Goal: Information Seeking & Learning: Understand process/instructions

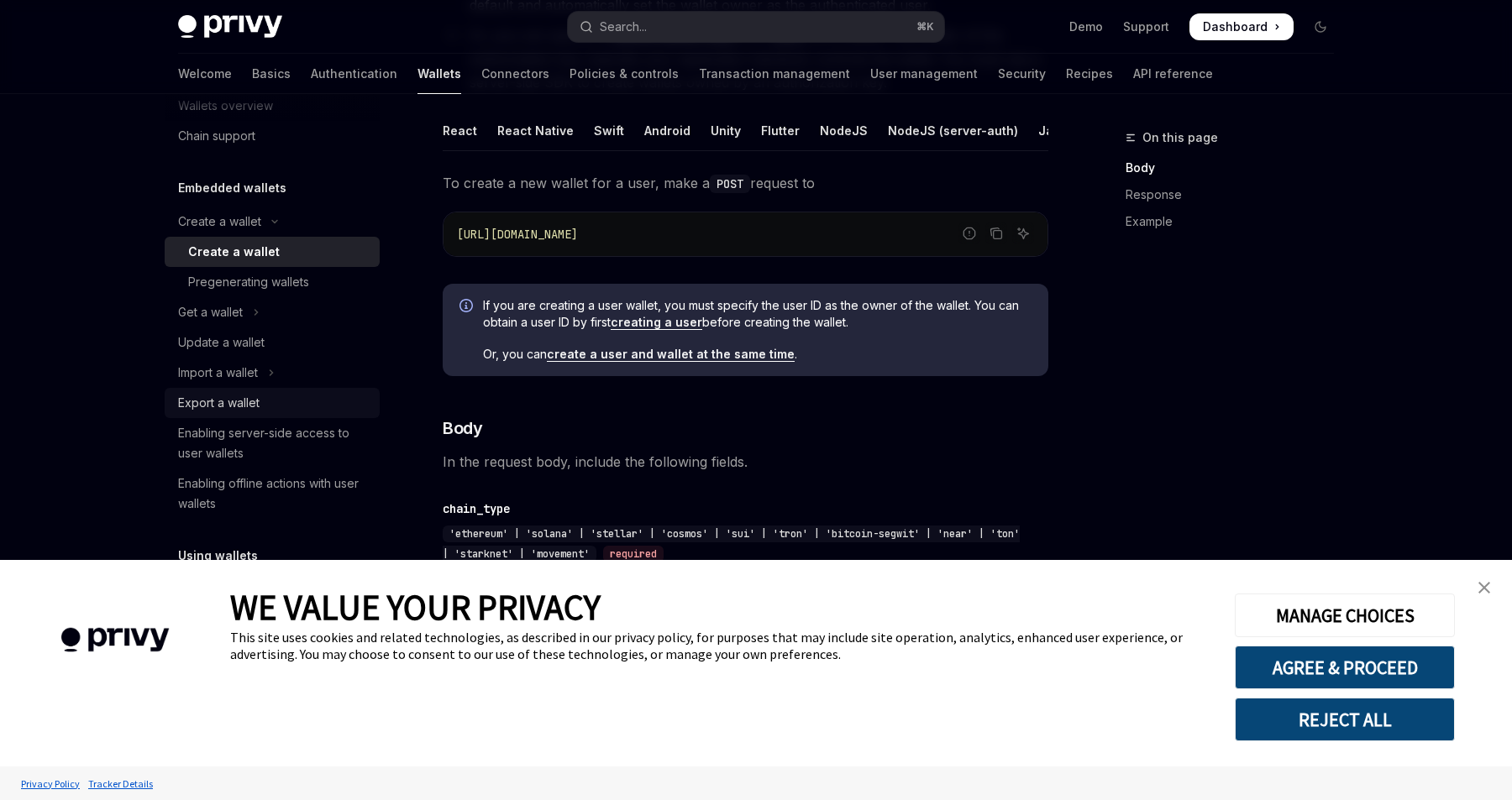
scroll to position [56, 0]
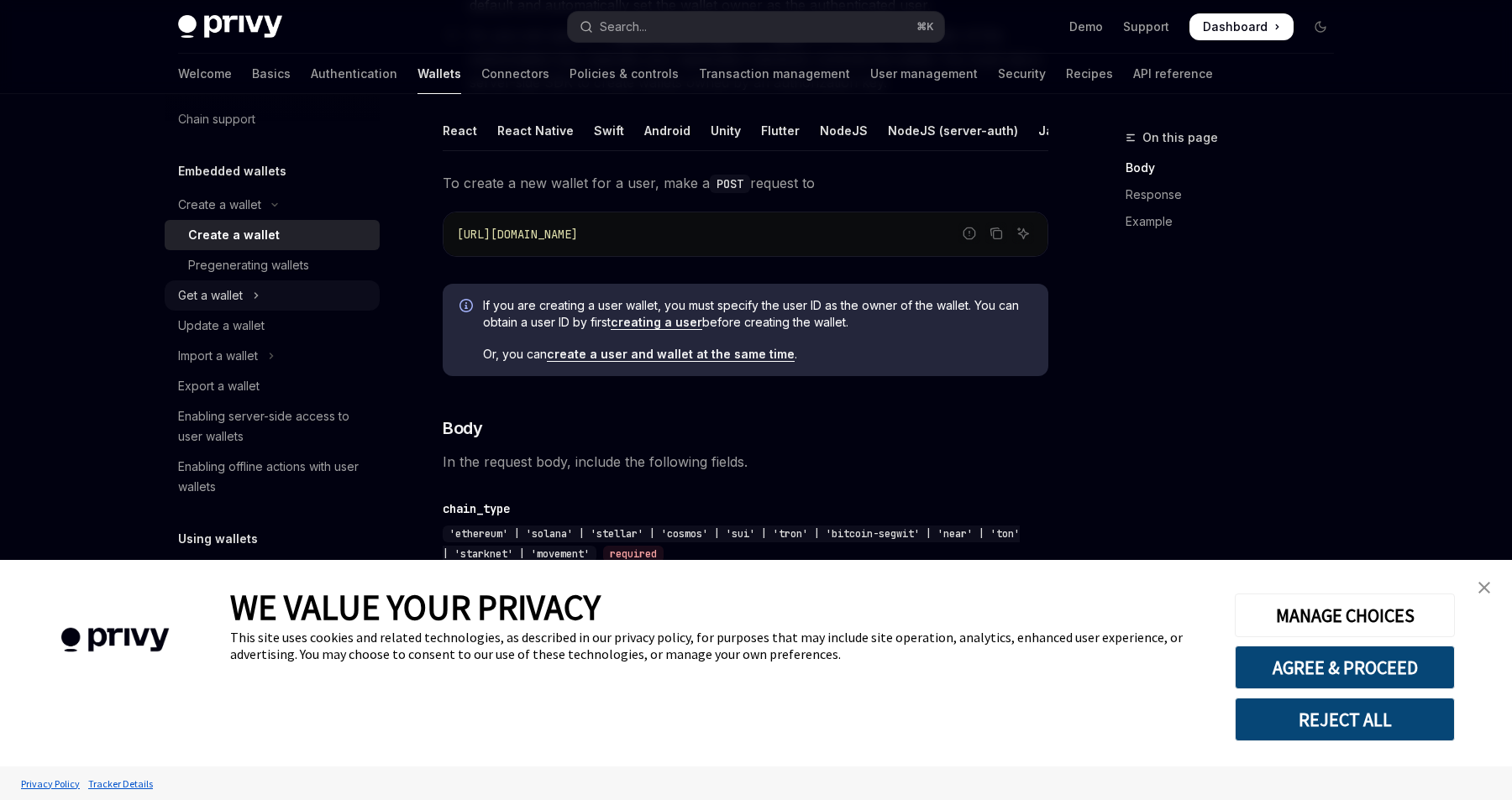
click at [290, 298] on button "Get a wallet" at bounding box center [272, 295] width 215 height 30
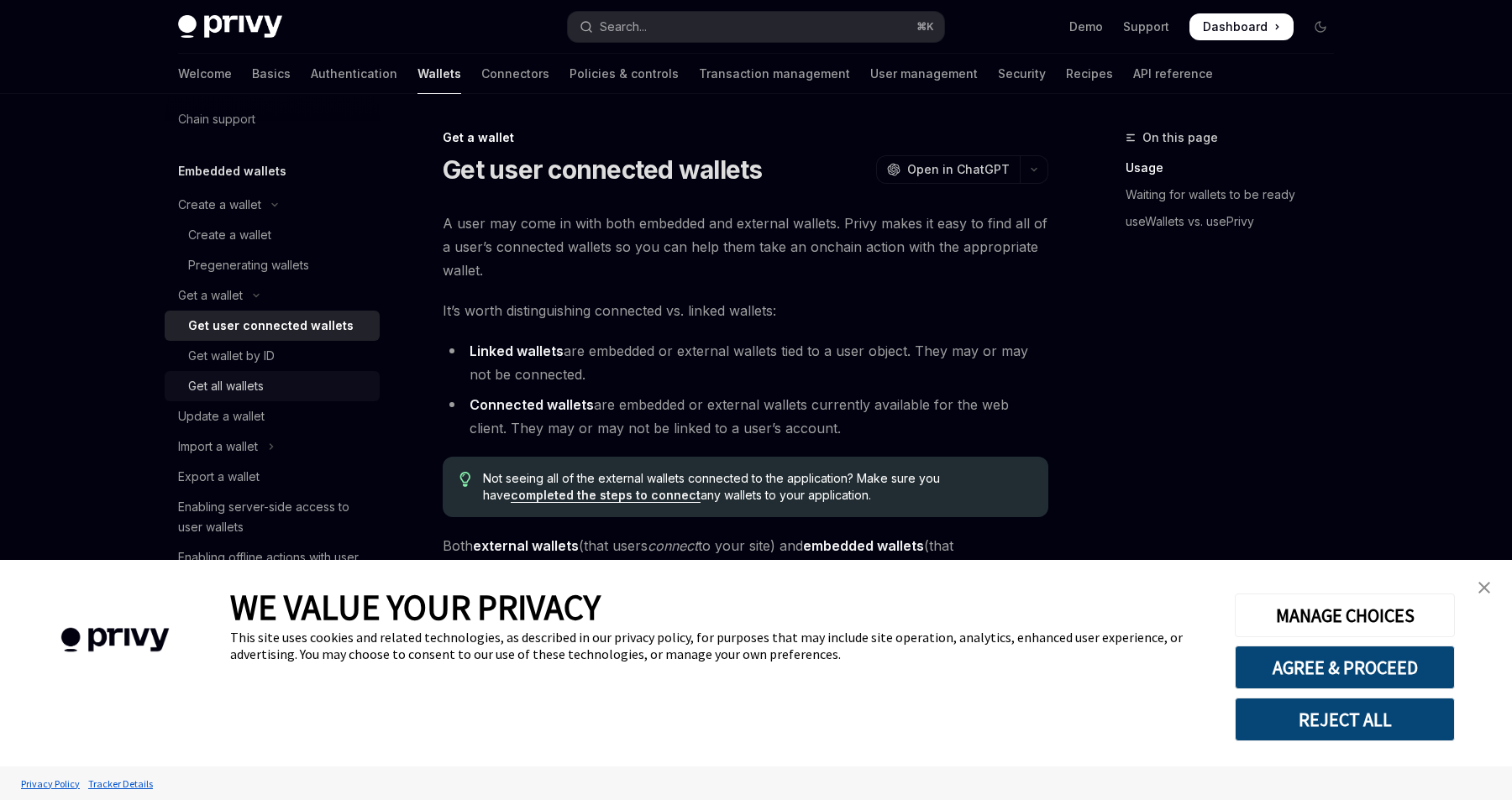
click at [286, 384] on div "Get all wallets" at bounding box center [278, 386] width 181 height 20
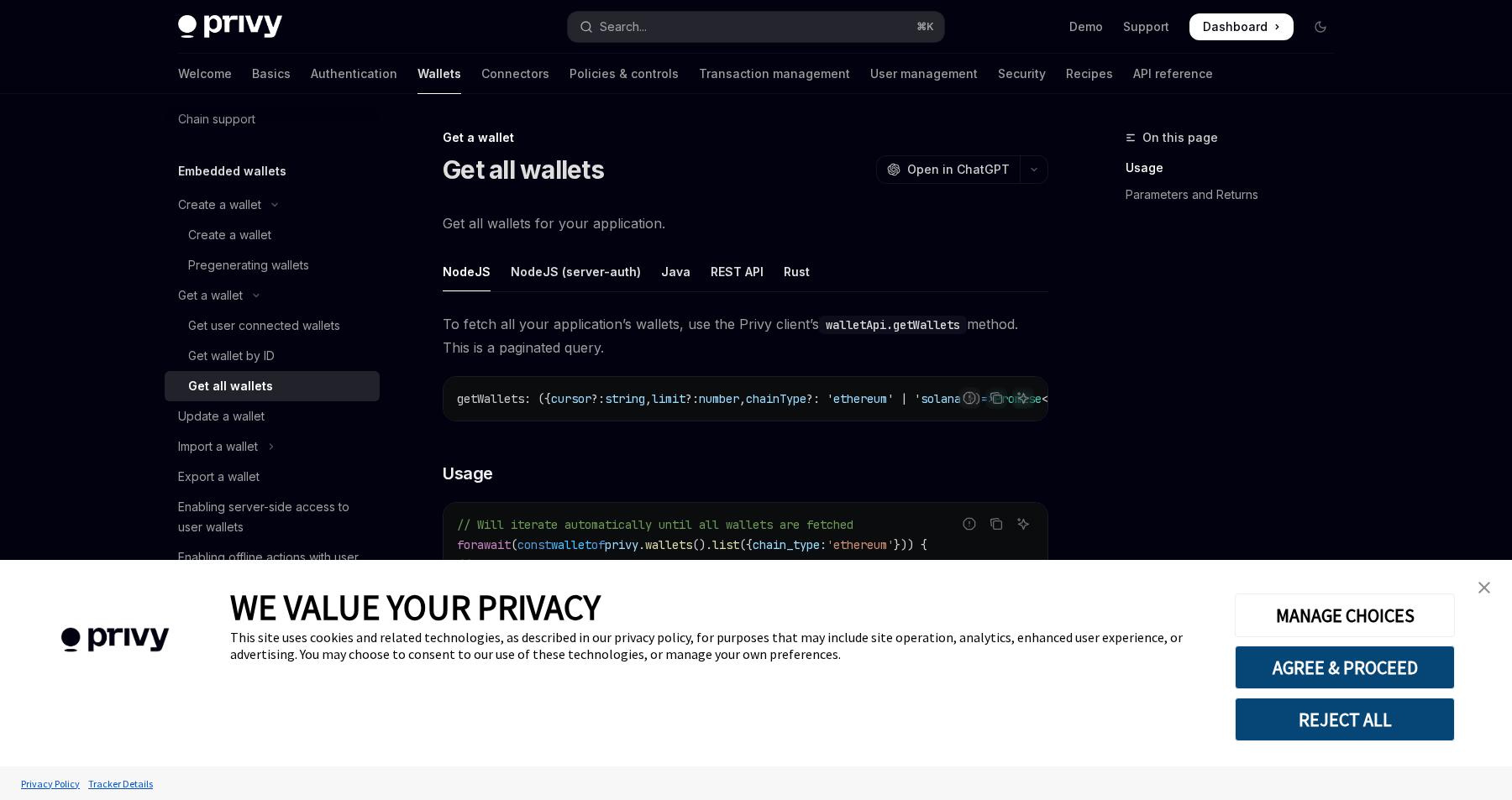
click at [1485, 582] on img "close banner" at bounding box center [1484, 588] width 12 height 12
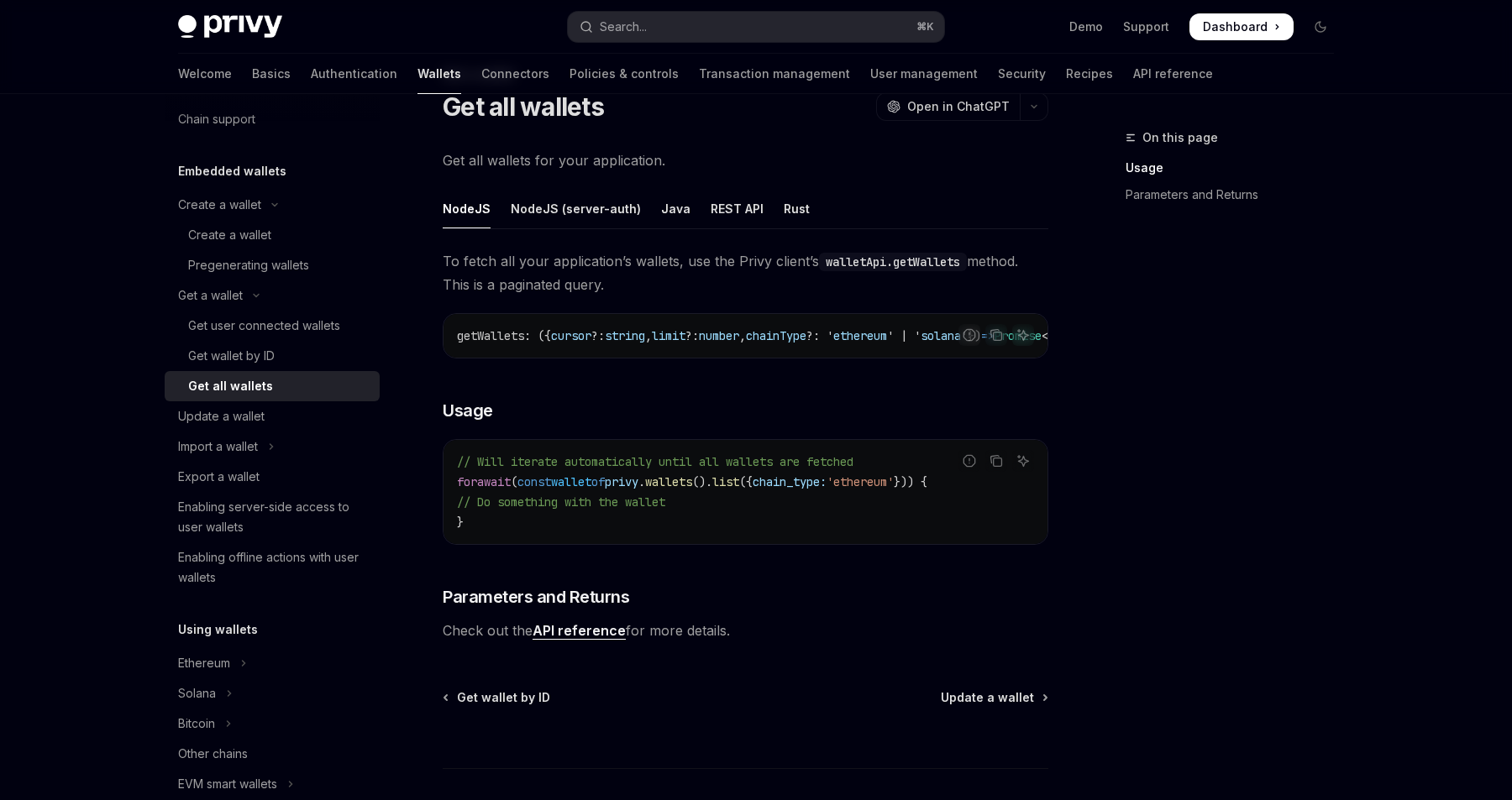
scroll to position [68, 0]
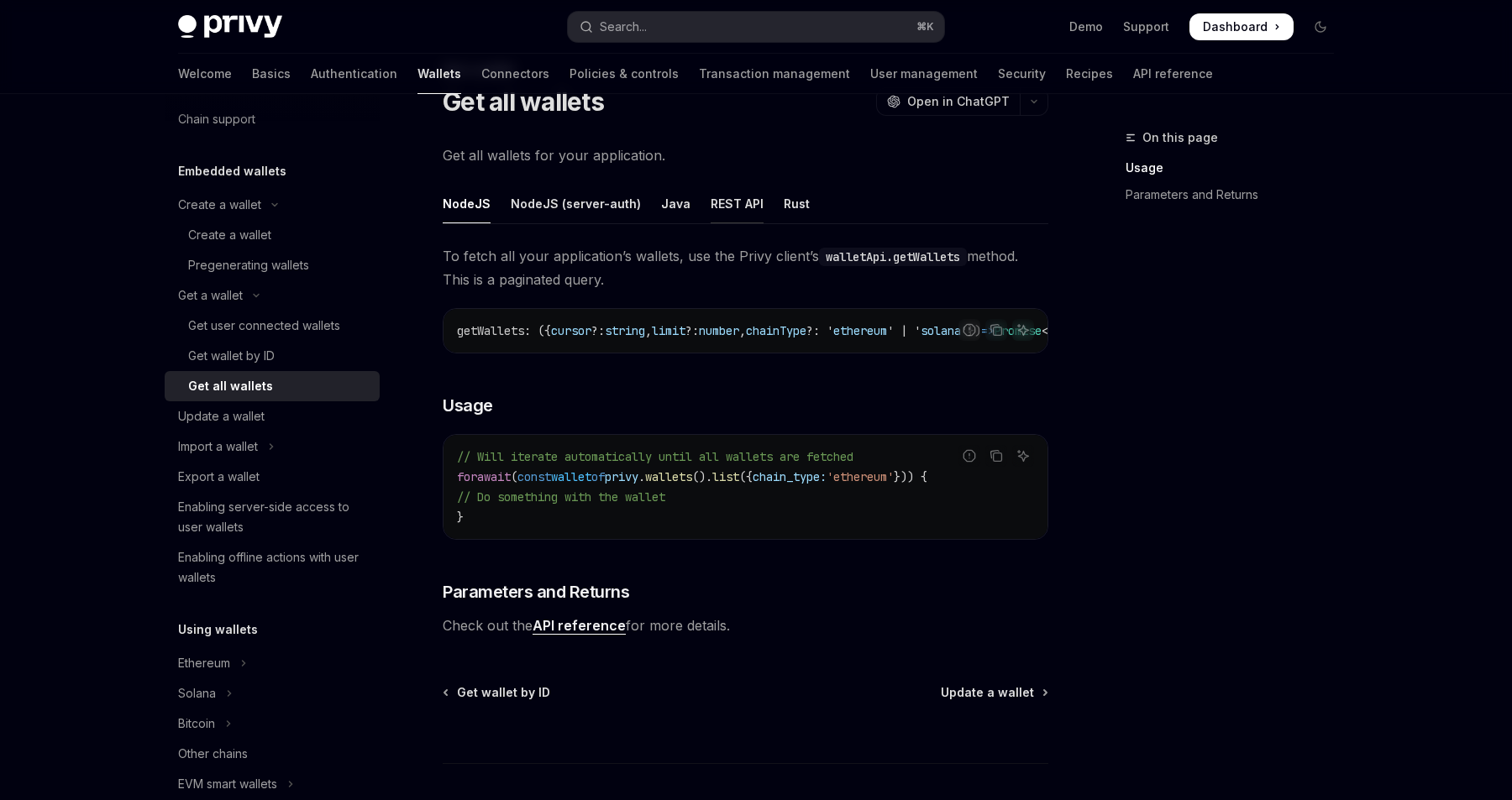
click at [742, 204] on div "REST API" at bounding box center [737, 204] width 53 height 39
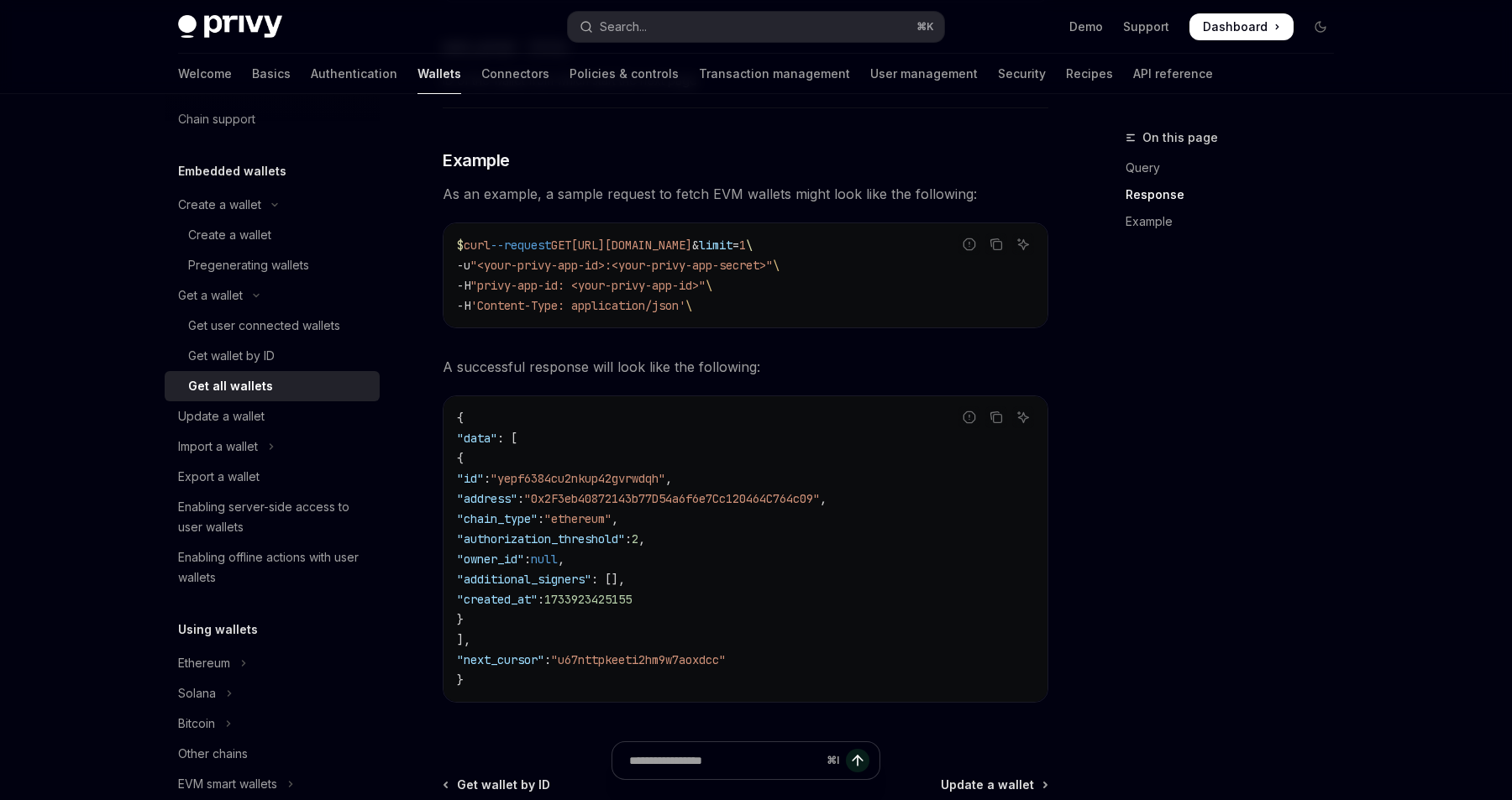
scroll to position [1627, 0]
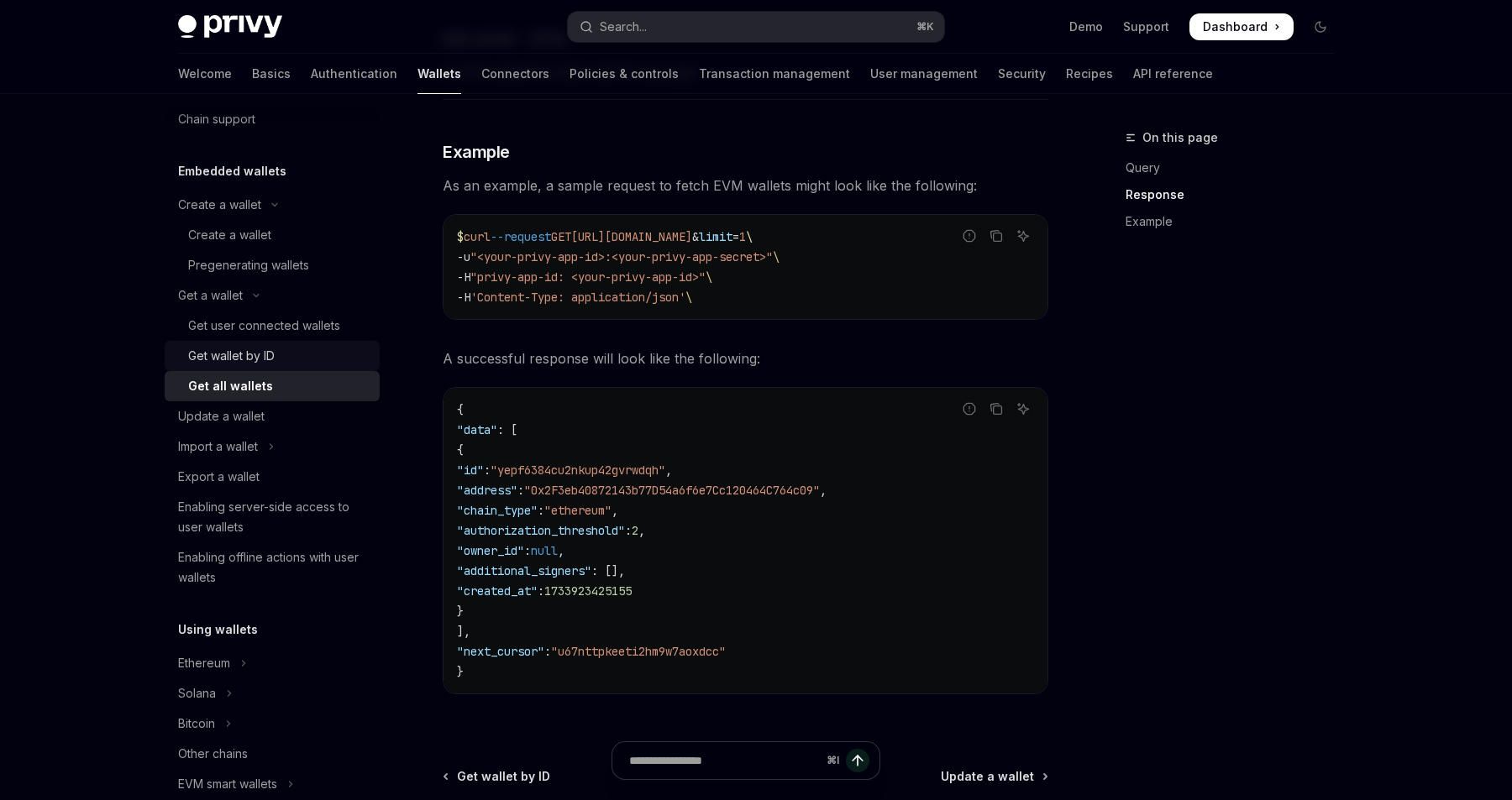
click at [310, 350] on div "Get wallet by ID" at bounding box center [278, 356] width 181 height 20
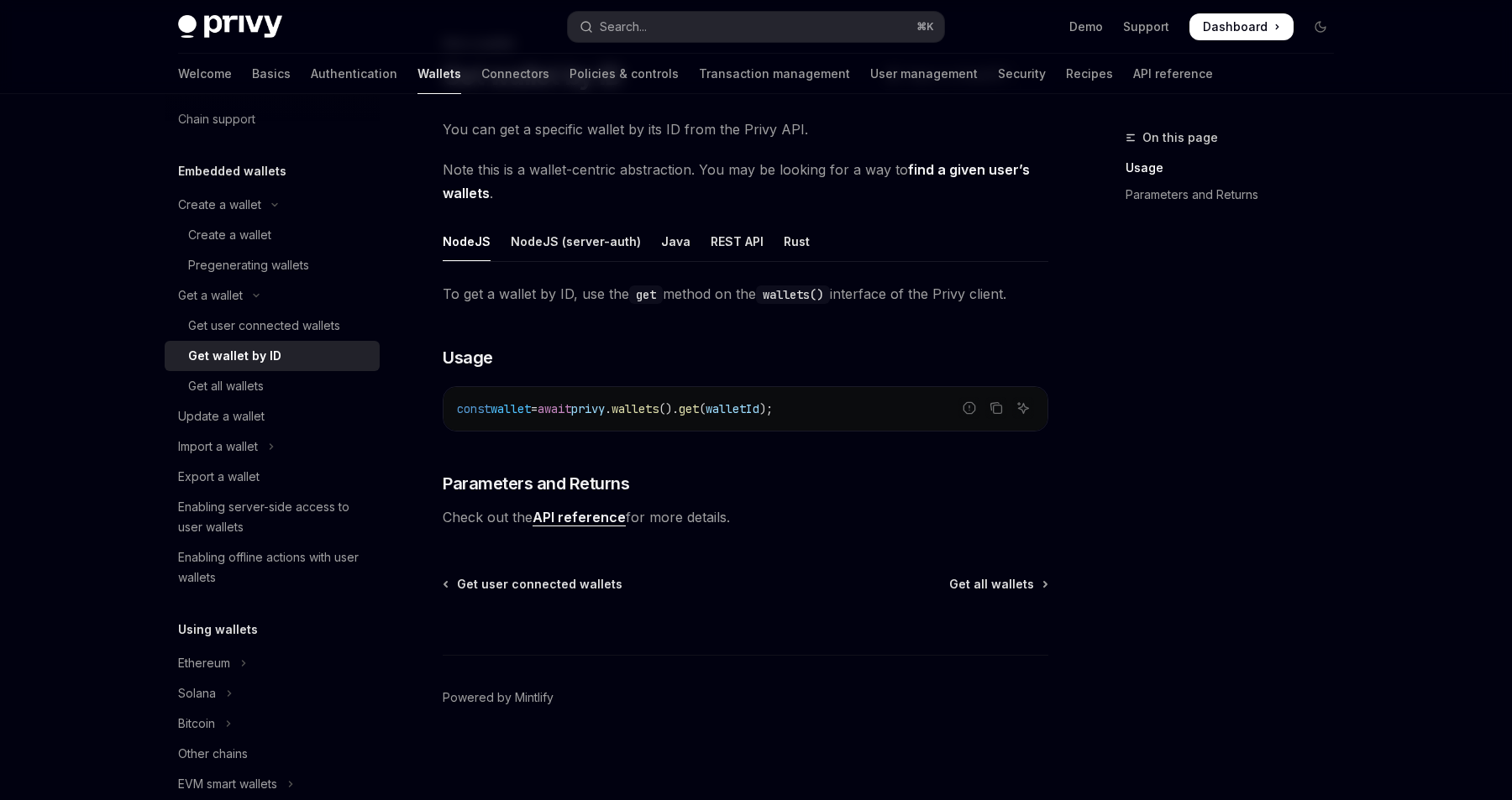
scroll to position [94, 0]
click at [304, 381] on div "Get all wallets" at bounding box center [278, 386] width 181 height 20
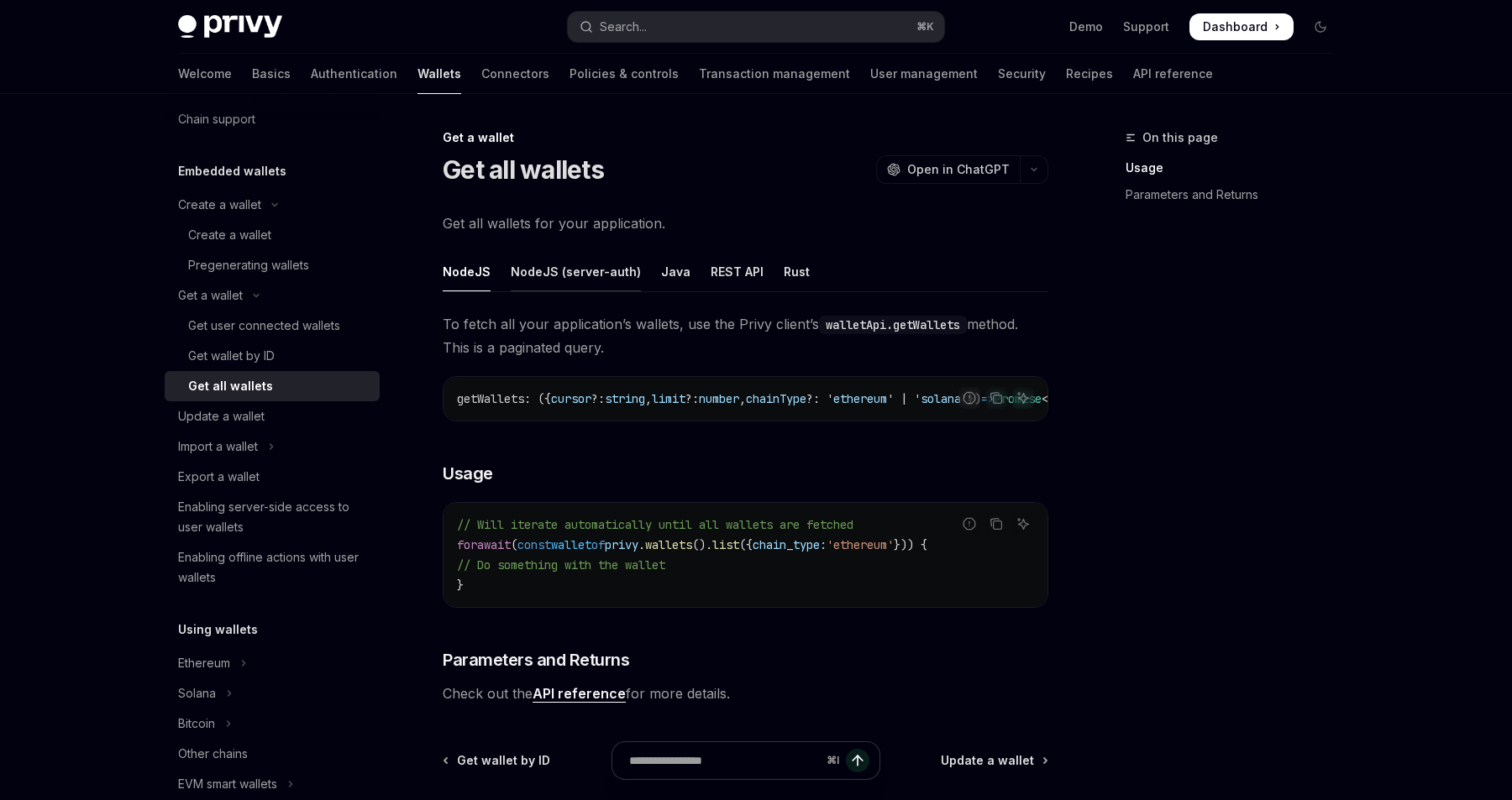
click at [590, 274] on div "NodeJS (server-auth)" at bounding box center [576, 272] width 130 height 39
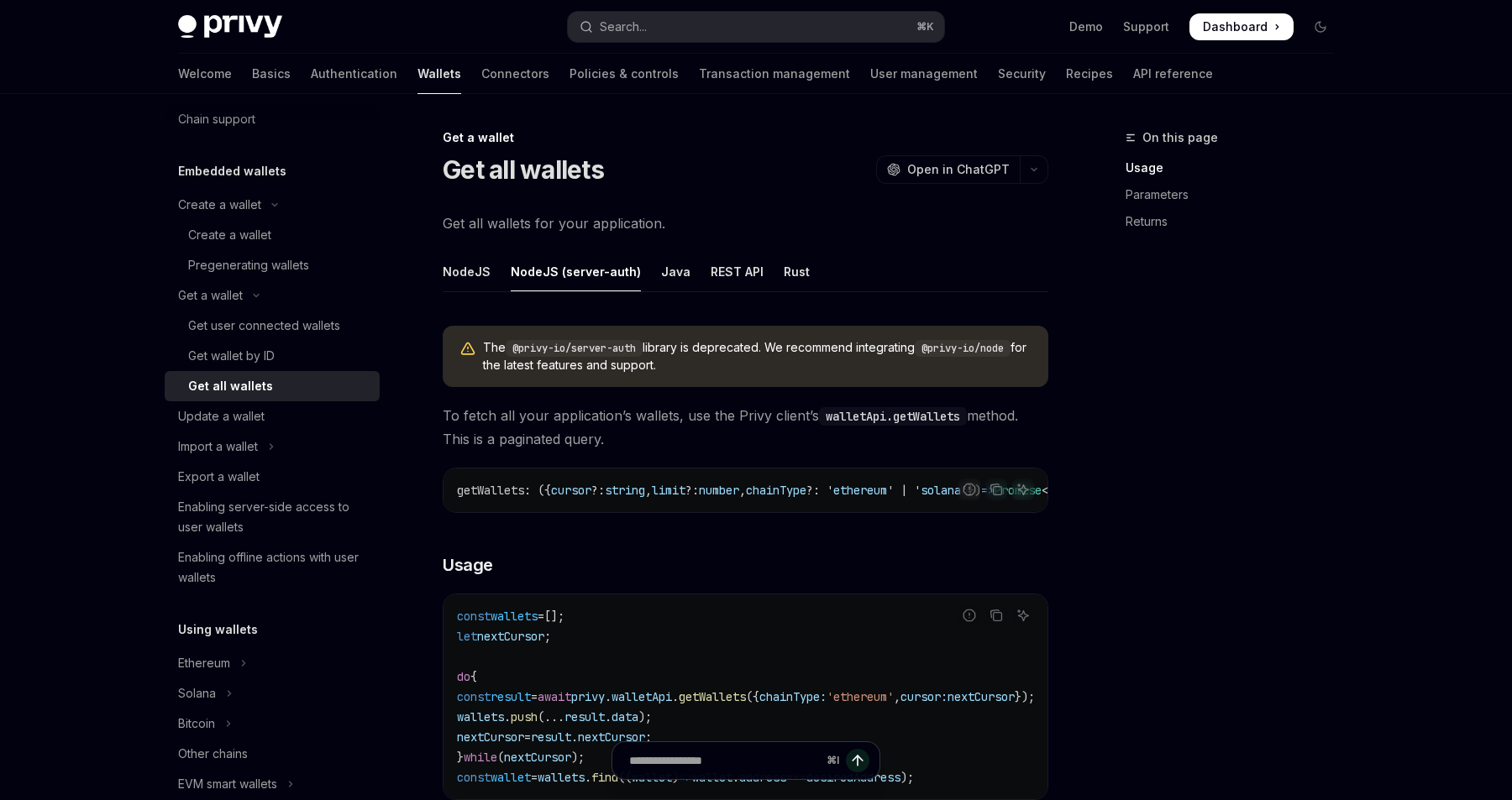
click at [753, 280] on ul "NodeJS NodeJS (server-auth) Java REST API Rust" at bounding box center [745, 272] width 606 height 40
click at [743, 279] on div "REST API" at bounding box center [737, 272] width 53 height 39
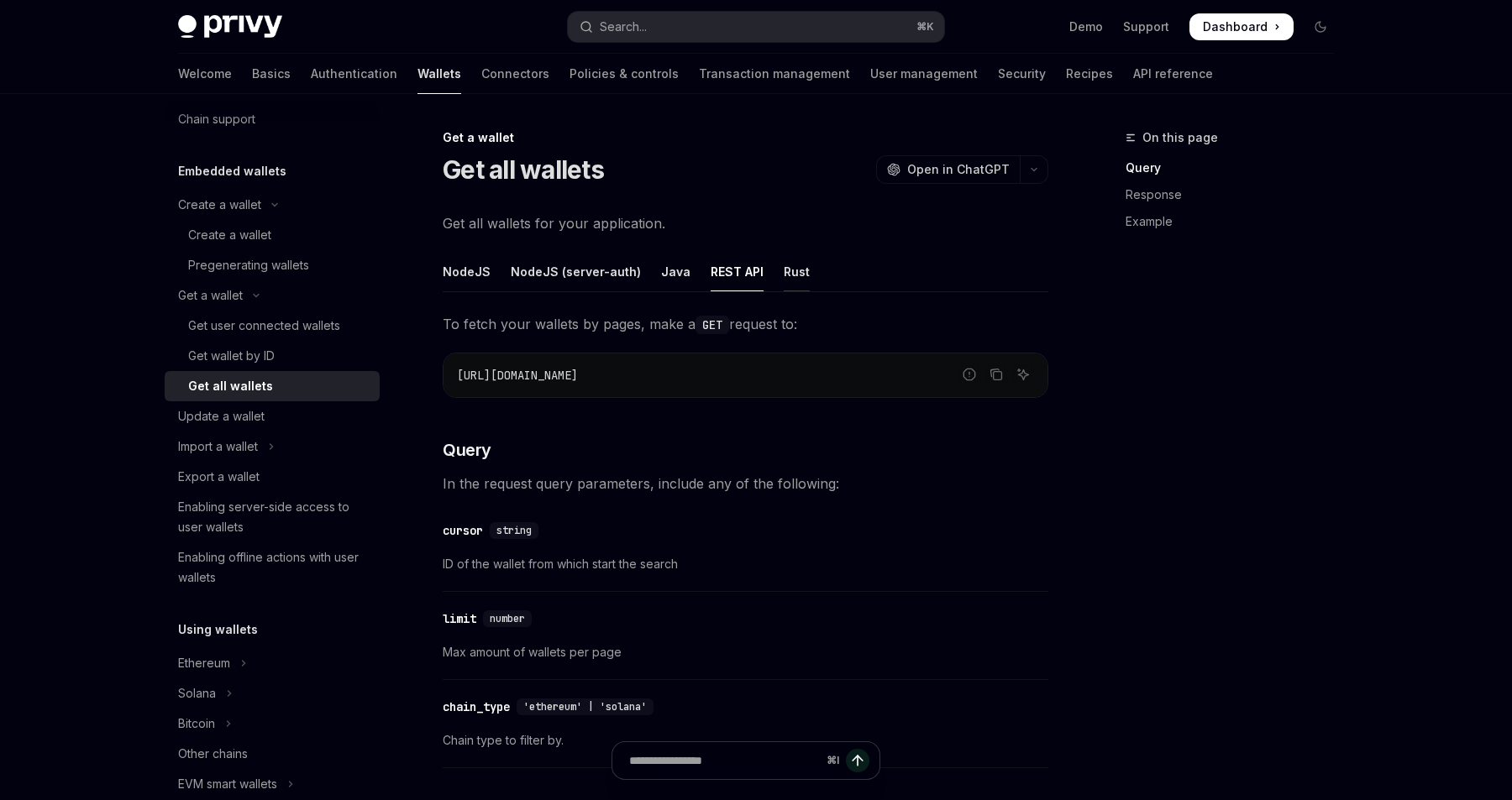
click at [783, 273] on div "Rust" at bounding box center [796, 272] width 26 height 39
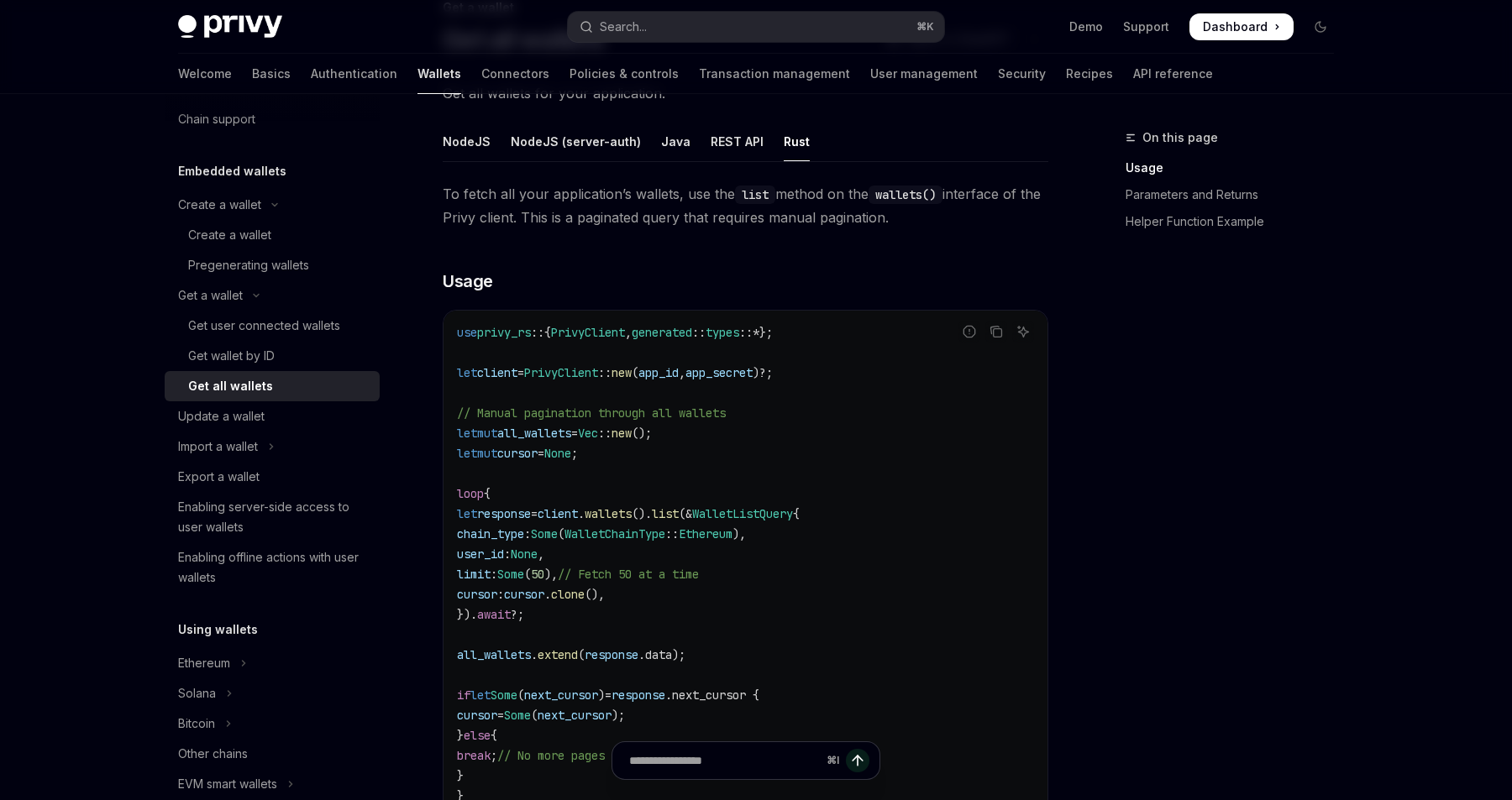
scroll to position [85, 0]
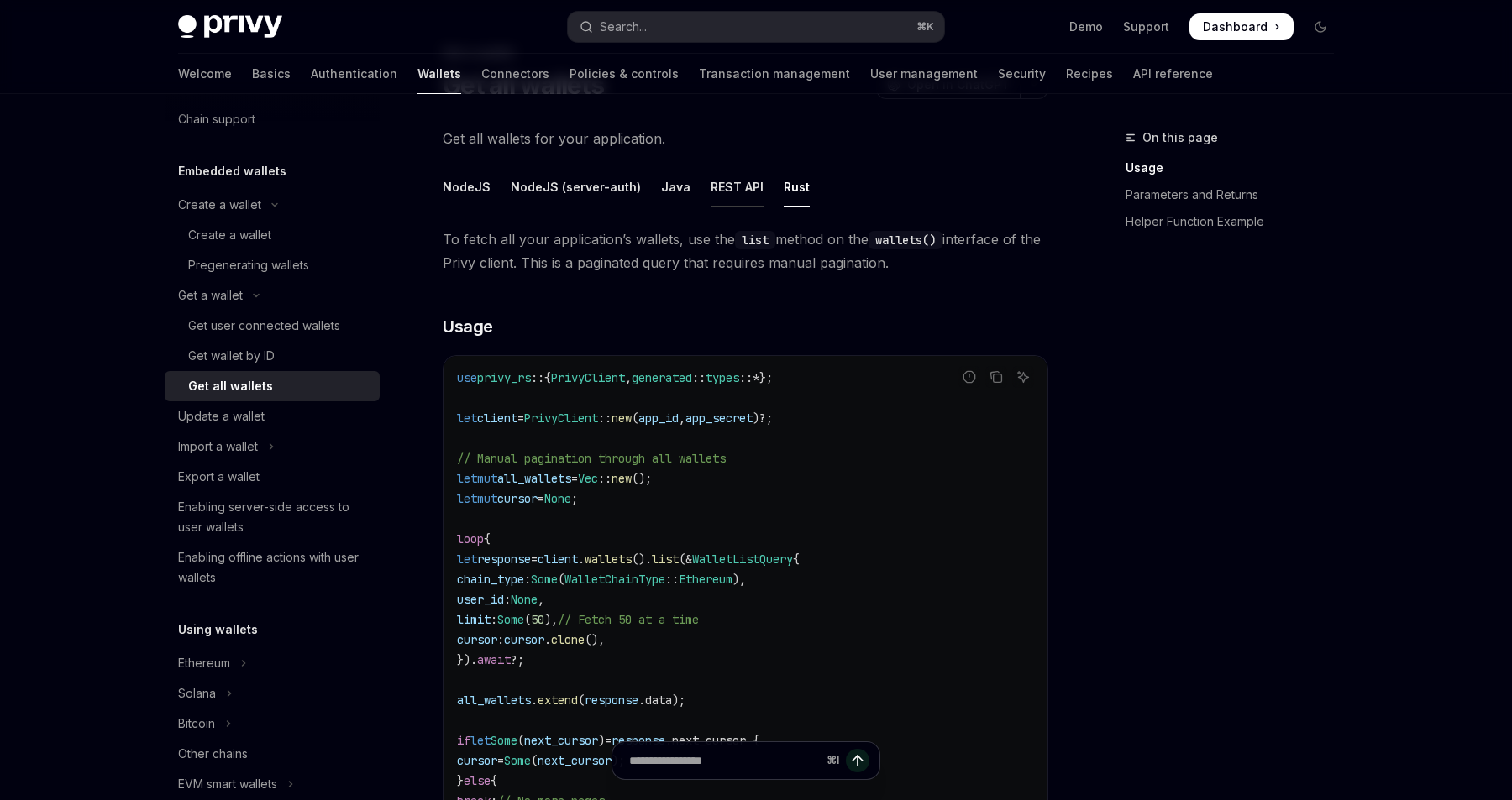
click at [724, 194] on div "REST API" at bounding box center [737, 187] width 53 height 39
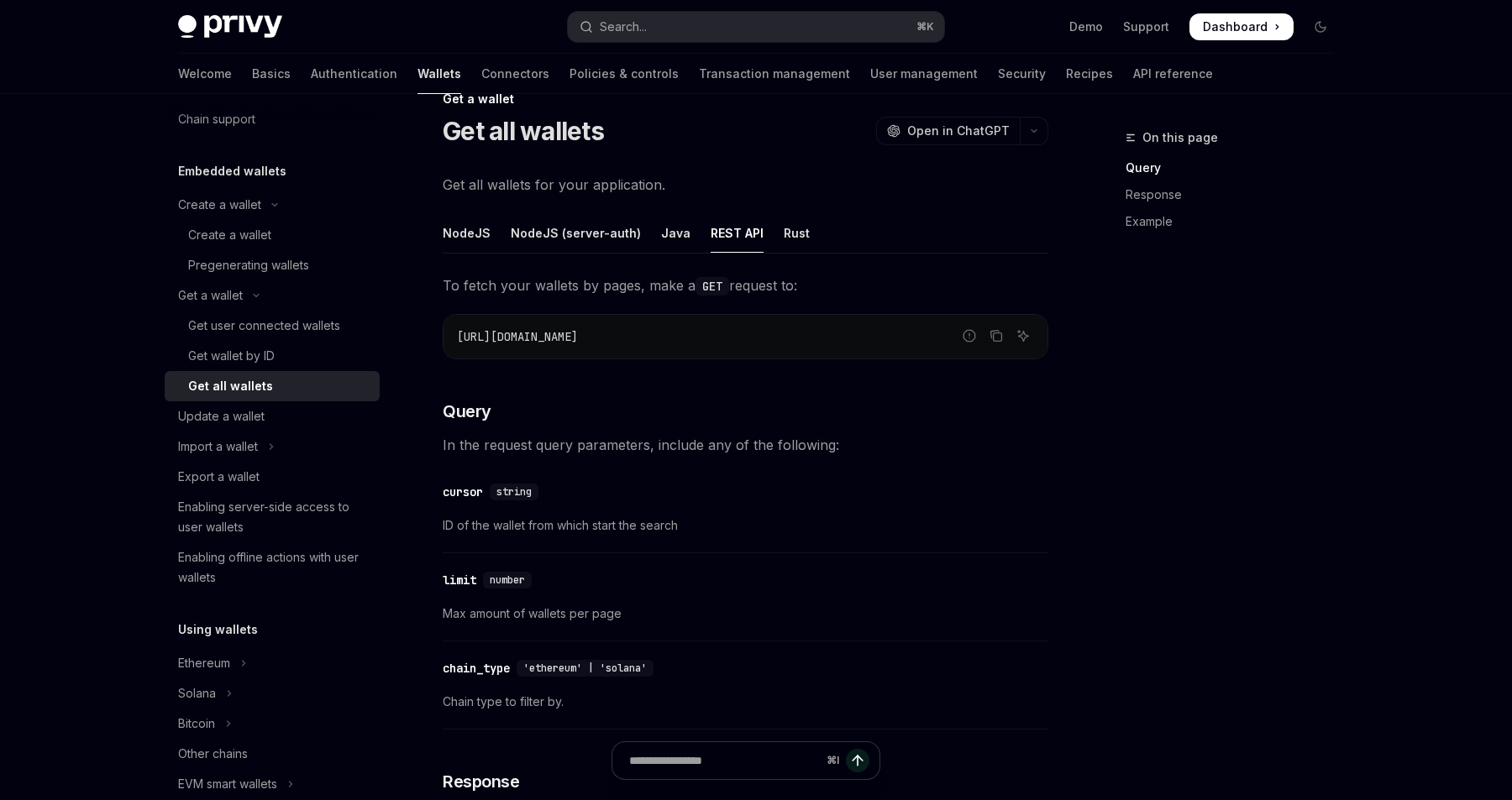
scroll to position [32, 0]
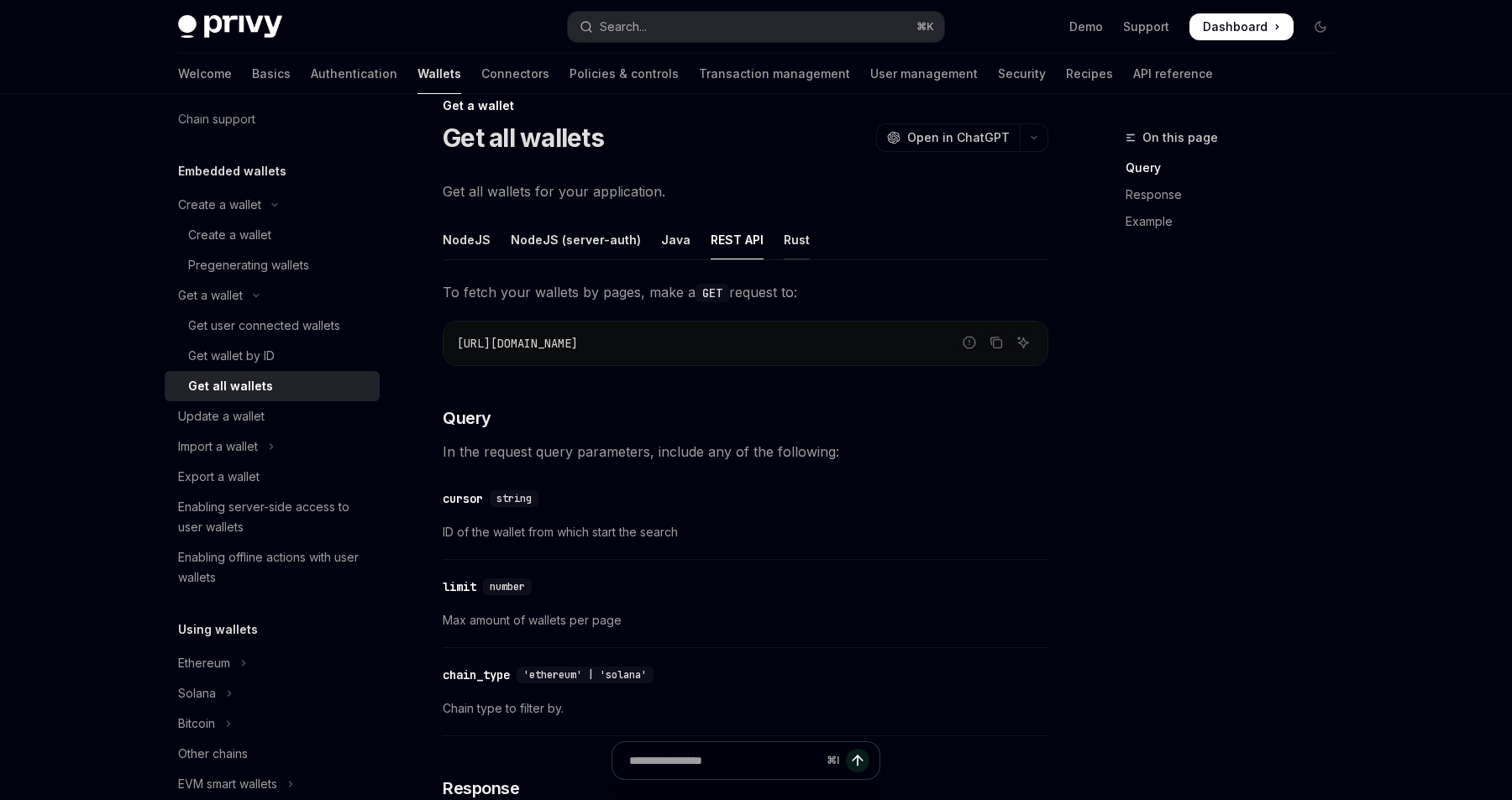
click at [783, 240] on div "Rust" at bounding box center [796, 240] width 26 height 39
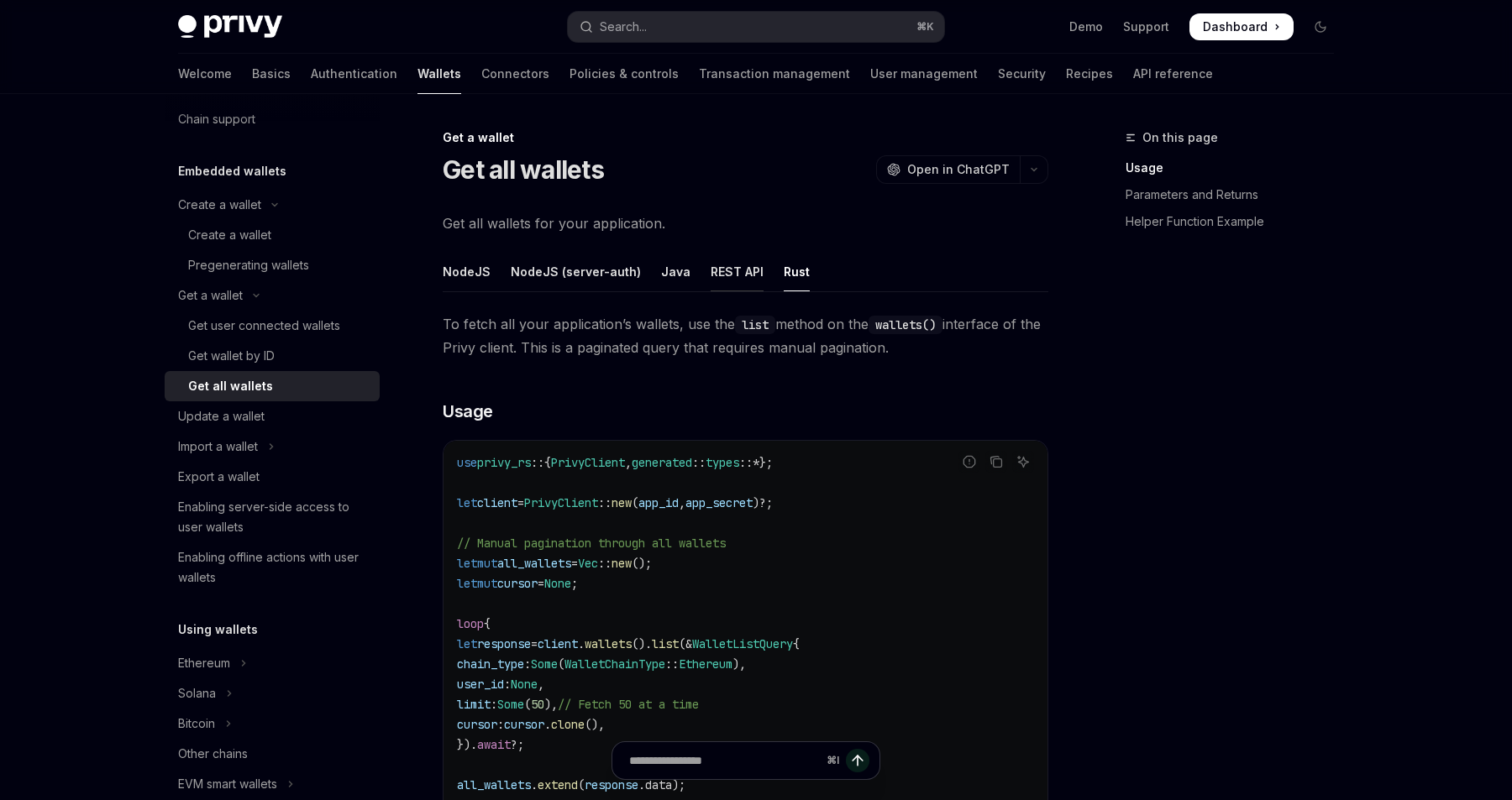
click at [731, 287] on div "REST API" at bounding box center [737, 272] width 53 height 39
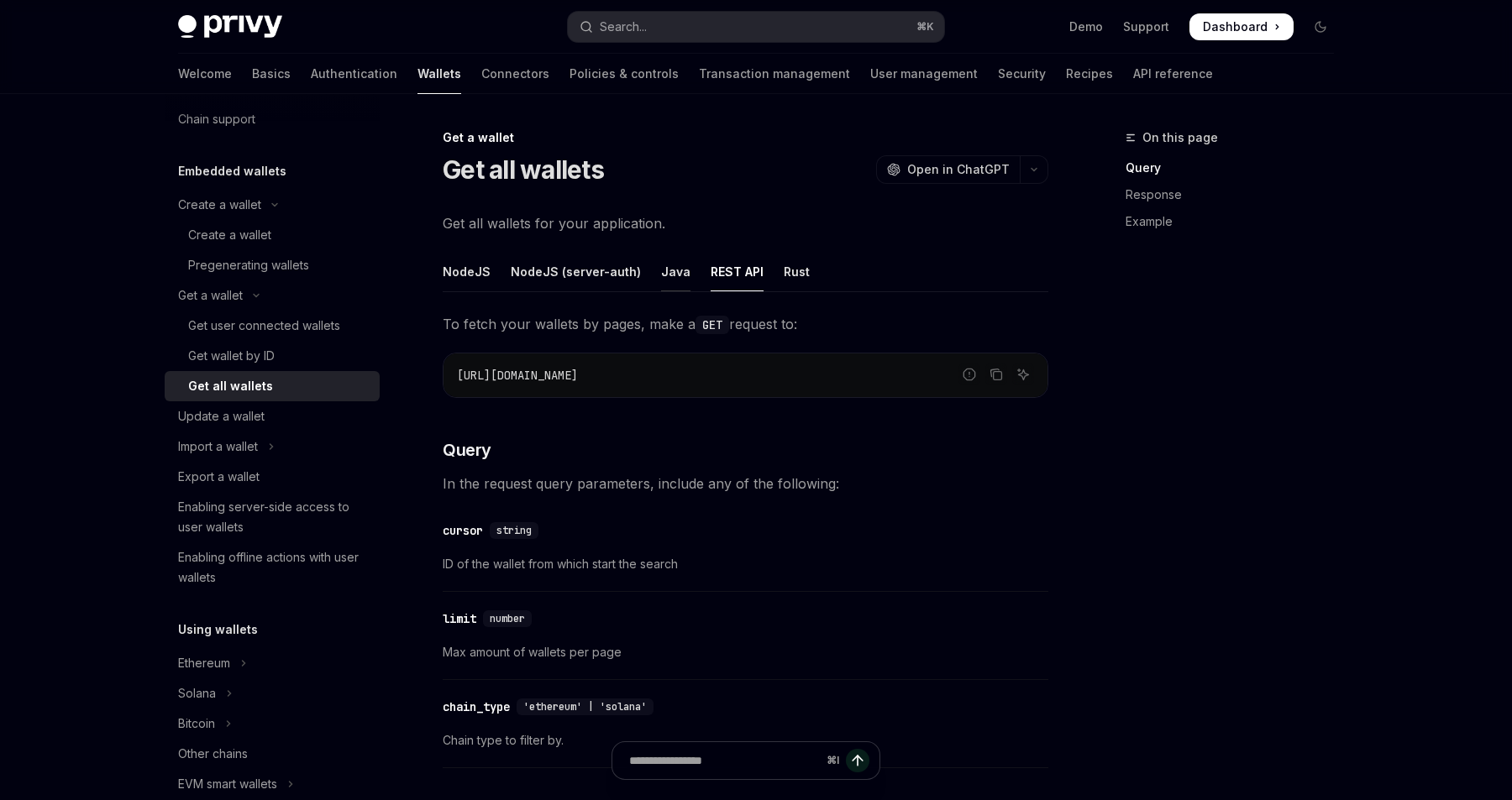
click at [669, 277] on div "Java" at bounding box center [676, 272] width 30 height 39
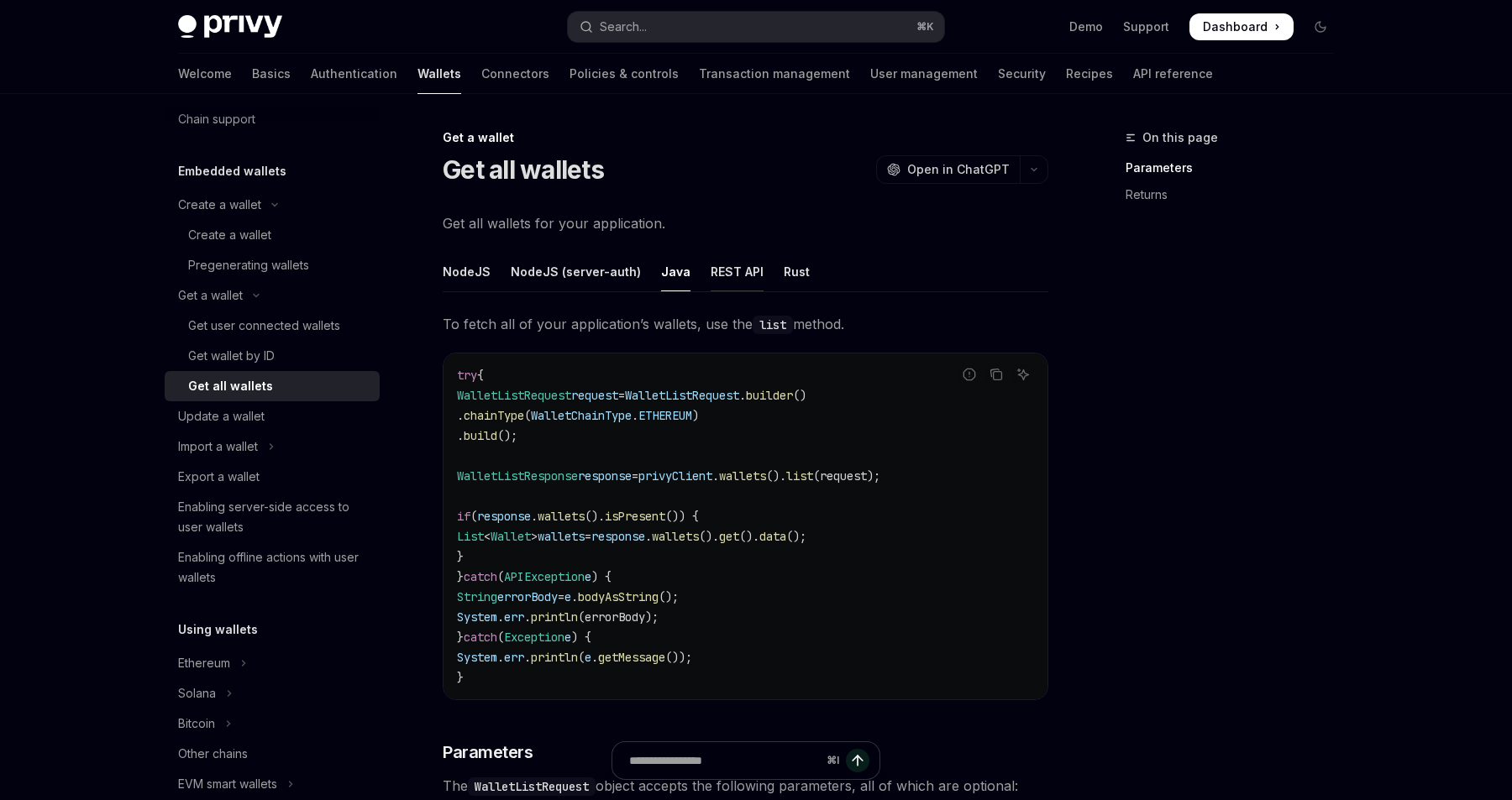
click at [711, 276] on div "REST API" at bounding box center [737, 272] width 53 height 39
type textarea "*"
